Goal: Information Seeking & Learning: Learn about a topic

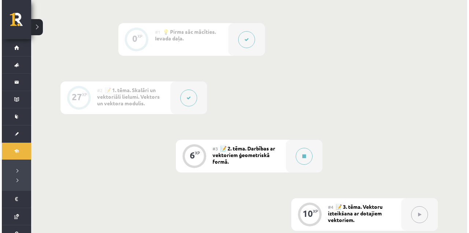
scroll to position [244, 0]
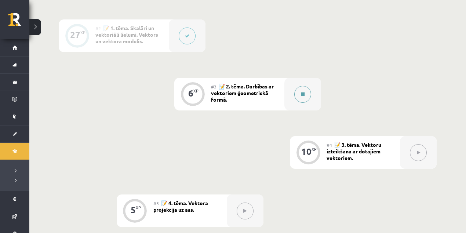
click at [306, 92] on button at bounding box center [302, 94] width 17 height 17
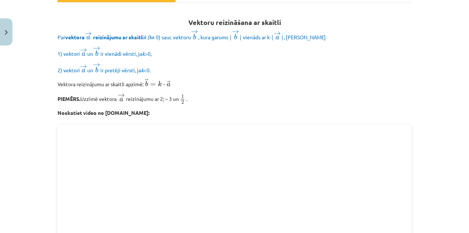
drag, startPoint x: 323, startPoint y: 0, endPoint x: 219, endPoint y: 94, distance: 140.2
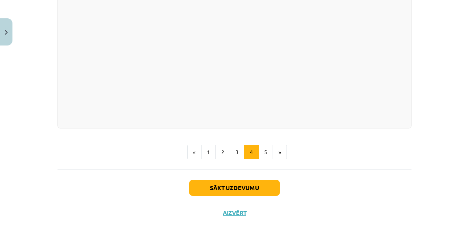
scroll to position [711, 0]
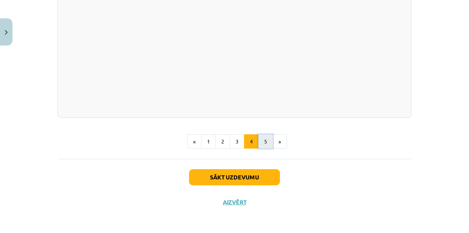
click at [260, 139] on button "5" at bounding box center [266, 141] width 15 height 15
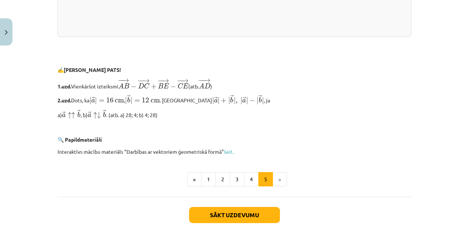
scroll to position [1553, 0]
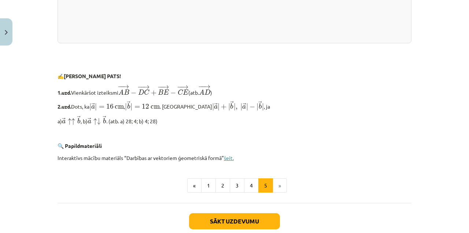
click at [233, 161] on link "šeit." at bounding box center [229, 157] width 10 height 7
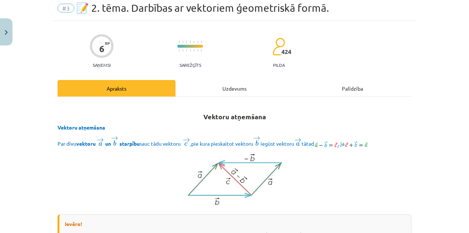
scroll to position [0, 0]
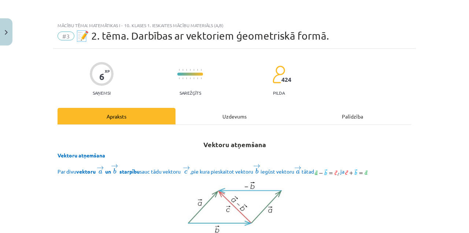
click at [222, 118] on div "Uzdevums" at bounding box center [235, 116] width 118 height 17
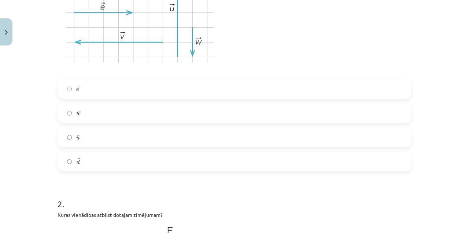
scroll to position [238, 0]
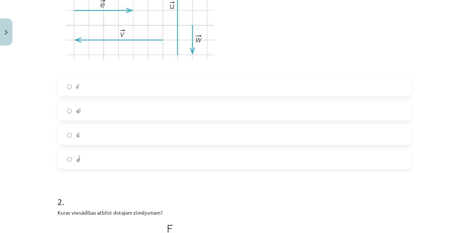
click at [122, 151] on label "→ d d →" at bounding box center [234, 159] width 353 height 18
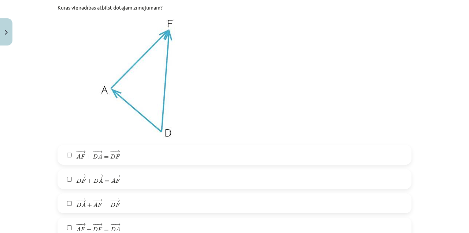
scroll to position [458, 0]
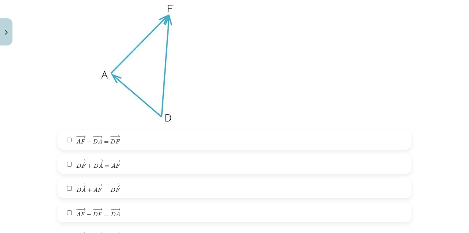
click at [121, 141] on label "− − → A F + − − → D A = − − → D F A F → + D A → = D F →" at bounding box center [234, 140] width 353 height 18
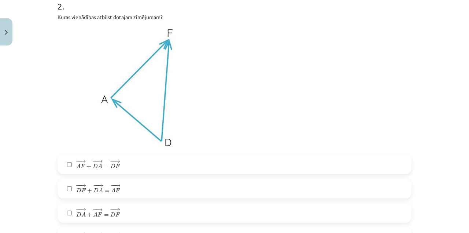
click at [76, 213] on span "D" at bounding box center [78, 214] width 5 height 5
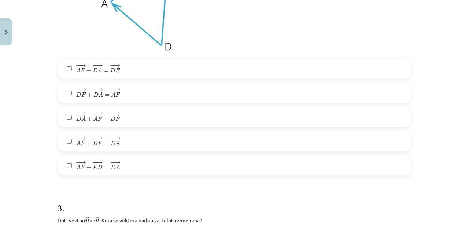
scroll to position [532, 0]
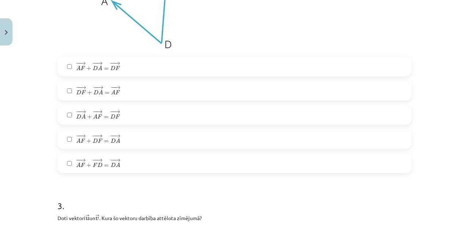
click at [95, 169] on label "− − → A F + − − → F D = − − → D A A F → + F D → = D A →" at bounding box center [234, 163] width 353 height 18
click at [142, 166] on label "− − → A F + − − → F D = − − → D A A F → + F D → = D A →" at bounding box center [234, 163] width 353 height 18
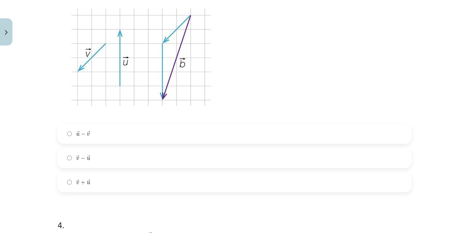
scroll to position [752, 0]
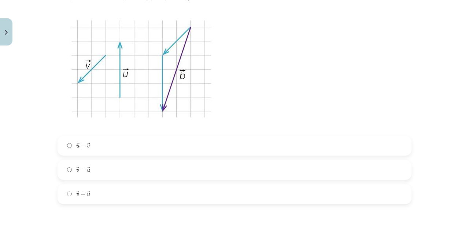
click at [87, 169] on span "u" at bounding box center [88, 170] width 3 height 3
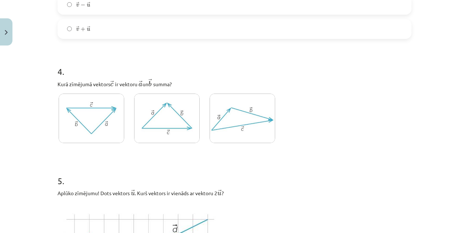
scroll to position [923, 0]
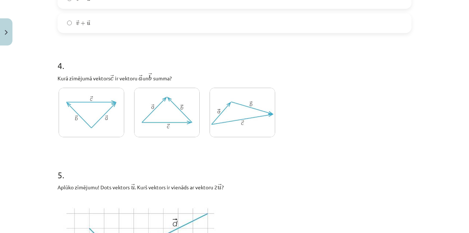
click at [244, 106] on img at bounding box center [243, 113] width 66 height 50
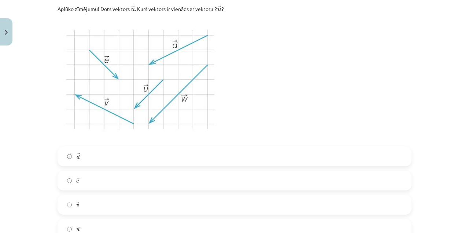
scroll to position [1143, 0]
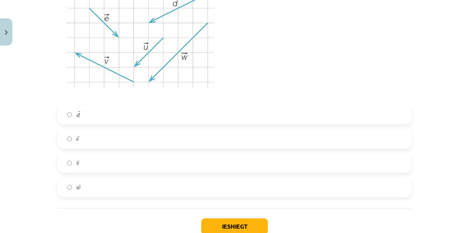
click at [90, 191] on label "→ w w →" at bounding box center [234, 187] width 353 height 18
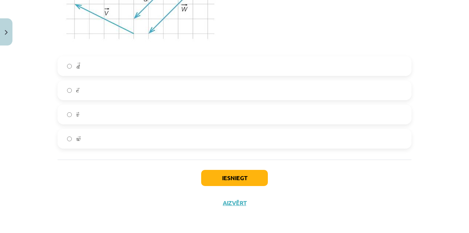
scroll to position [1192, 0]
click at [227, 179] on button "Iesniegt" at bounding box center [234, 177] width 67 height 16
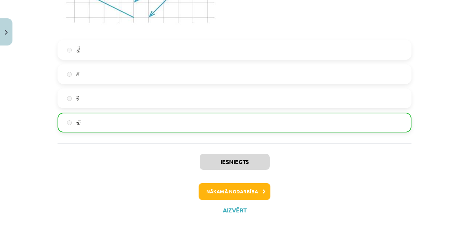
scroll to position [1215, 0]
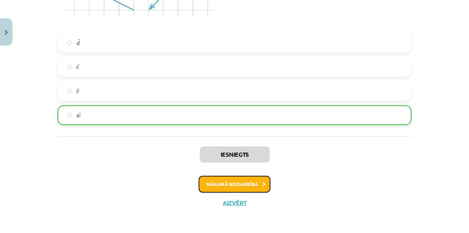
click at [266, 186] on button "Nākamā nodarbība" at bounding box center [235, 184] width 72 height 17
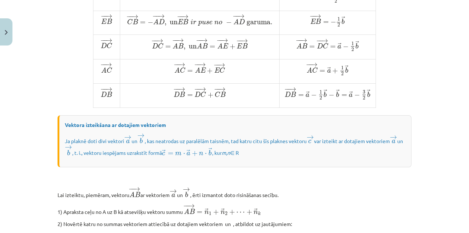
scroll to position [645, 0]
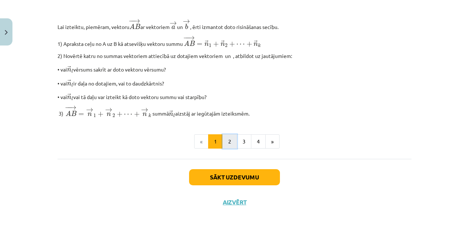
click at [226, 140] on button "2" at bounding box center [230, 141] width 15 height 15
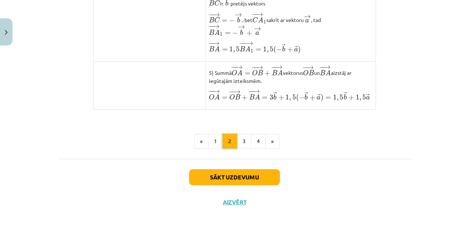
scroll to position [644, 0]
click at [240, 139] on button "3" at bounding box center [244, 141] width 15 height 15
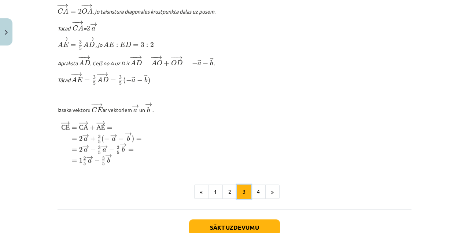
scroll to position [937, 0]
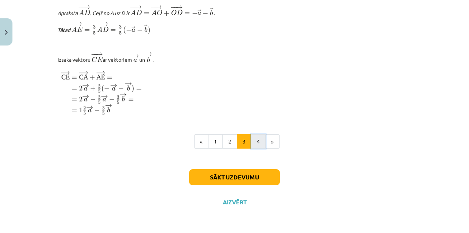
click at [256, 139] on button "4" at bounding box center [258, 141] width 15 height 15
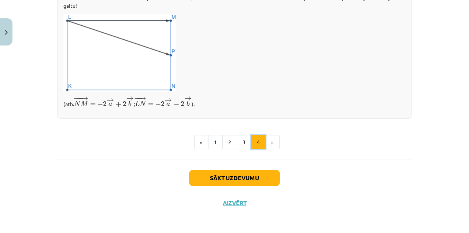
scroll to position [324, 0]
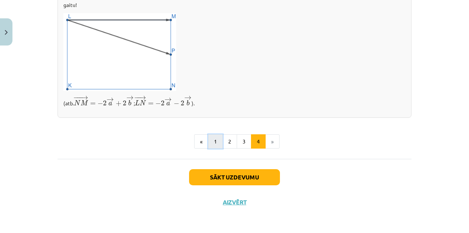
click at [209, 141] on button "1" at bounding box center [215, 141] width 15 height 15
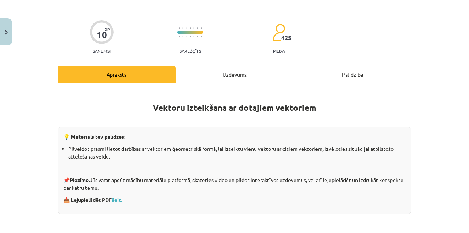
scroll to position [0, 0]
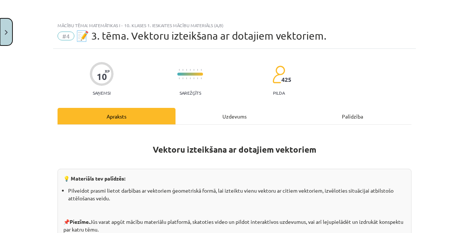
click at [10, 34] on button "Close" at bounding box center [6, 31] width 12 height 27
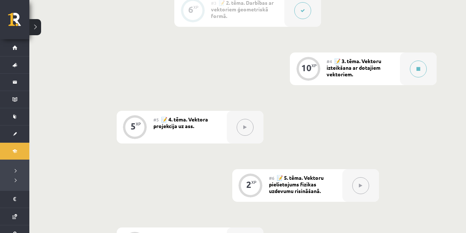
scroll to position [293, 0]
